Goal: Transaction & Acquisition: Download file/media

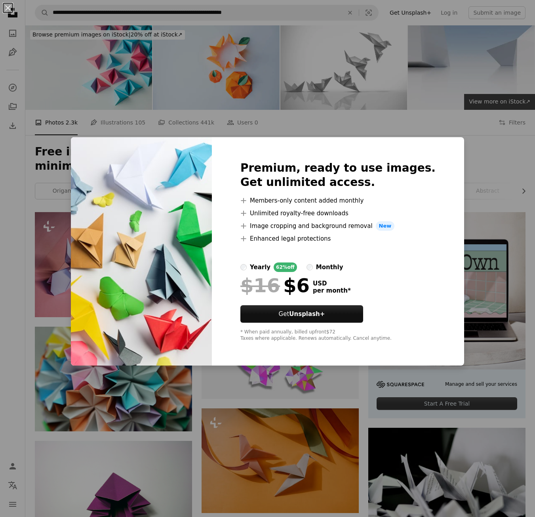
scroll to position [673, 0]
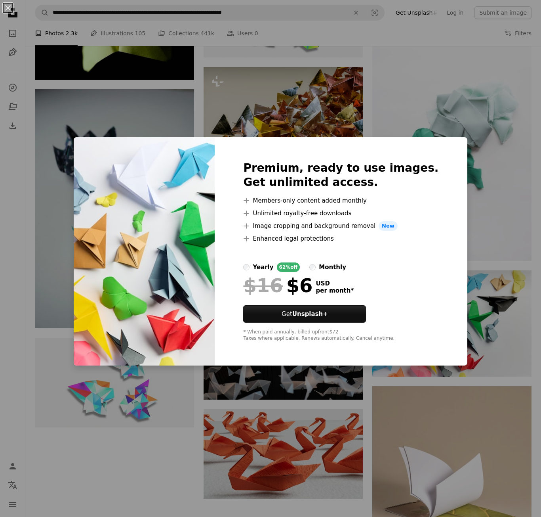
click at [433, 240] on div "Premium, ready to use images. Get unlimited access. A plus sign Members-only co…" at bounding box center [341, 251] width 252 height 228
click at [476, 116] on div "An X shape Premium, ready to use images. Get unlimited access. A plus sign Memb…" at bounding box center [270, 258] width 541 height 517
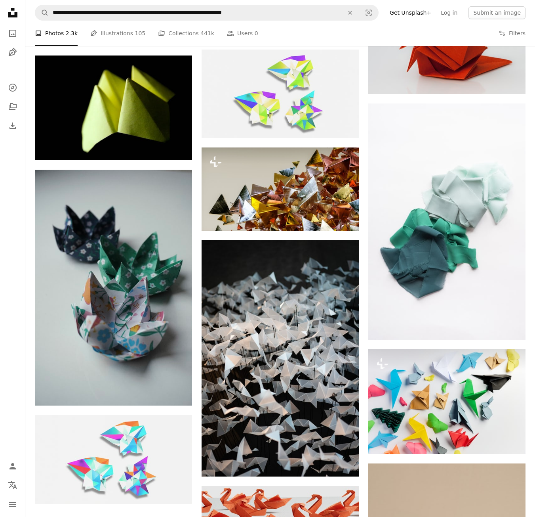
scroll to position [634, 0]
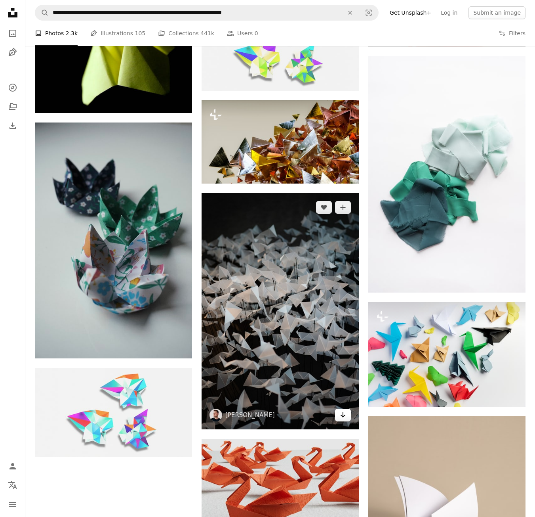
click at [342, 412] on icon "Download" at bounding box center [343, 415] width 5 height 6
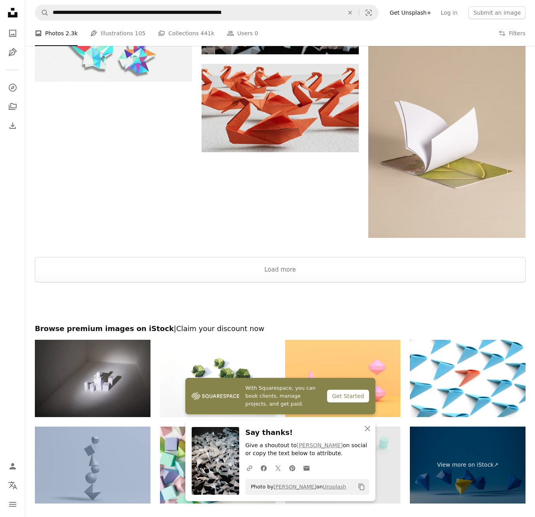
scroll to position [911, 0]
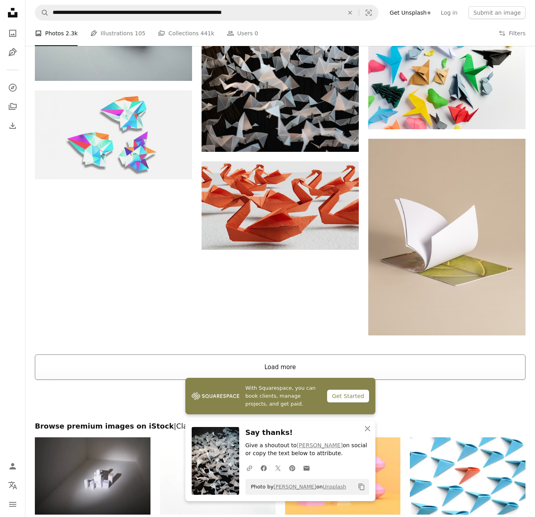
click at [320, 358] on button "Load more" at bounding box center [280, 366] width 491 height 25
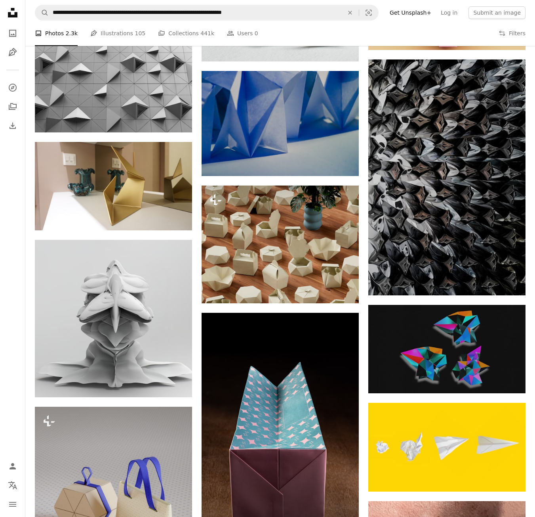
scroll to position [4080, 0]
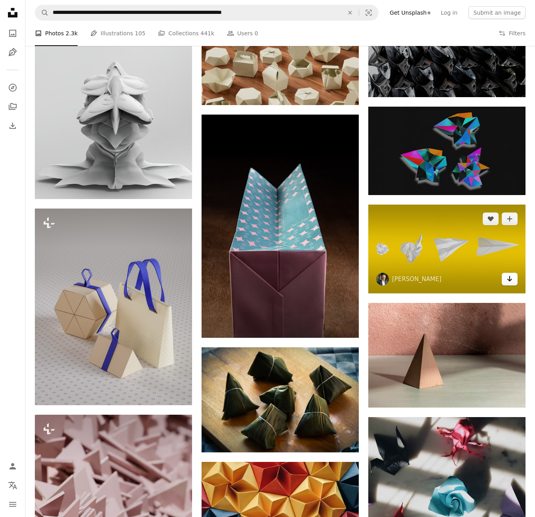
click at [509, 274] on icon "Arrow pointing down" at bounding box center [510, 279] width 6 height 10
